Goal: Find specific page/section: Find specific page/section

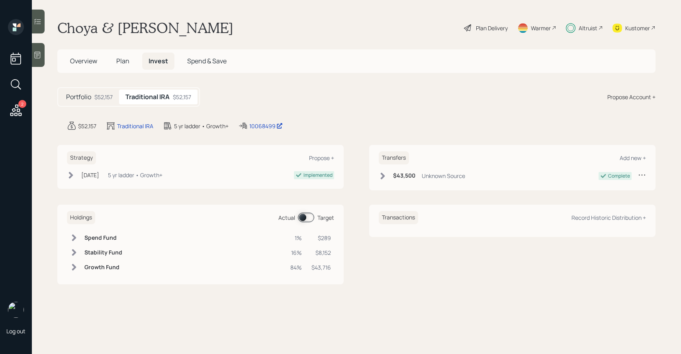
click at [308, 216] on span at bounding box center [306, 218] width 16 height 10
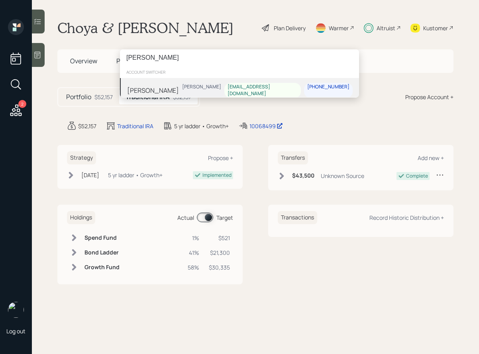
type input "nadine fi"
